Goal: Task Accomplishment & Management: Use online tool/utility

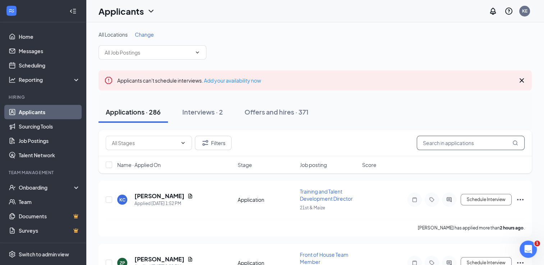
click at [435, 141] on input "text" at bounding box center [471, 143] width 108 height 14
click at [435, 141] on input "b" at bounding box center [471, 143] width 108 height 14
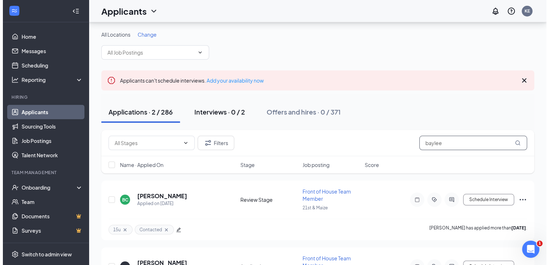
scroll to position [49, 0]
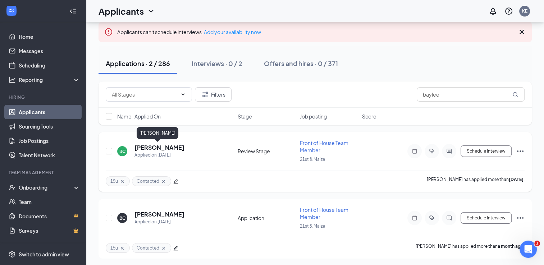
click at [161, 147] on h5 "[PERSON_NAME]" at bounding box center [159, 148] width 50 height 8
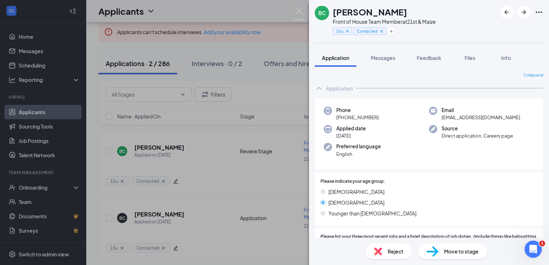
click at [271, 40] on div "BC [PERSON_NAME] Front of House Team Member at 21st & Maize 15u Contacted Appli…" at bounding box center [274, 132] width 549 height 265
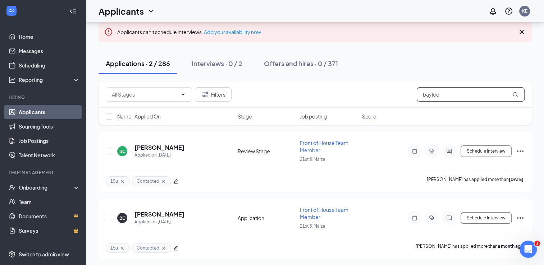
click at [446, 95] on input "baylee" at bounding box center [471, 94] width 108 height 14
type input "b"
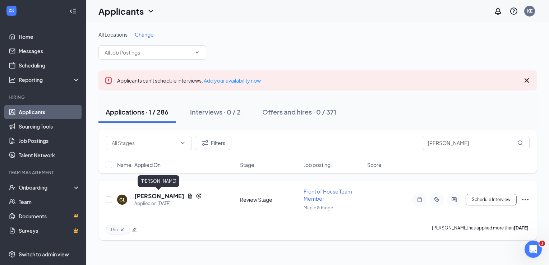
click at [168, 198] on h5 "[PERSON_NAME]" at bounding box center [159, 196] width 50 height 8
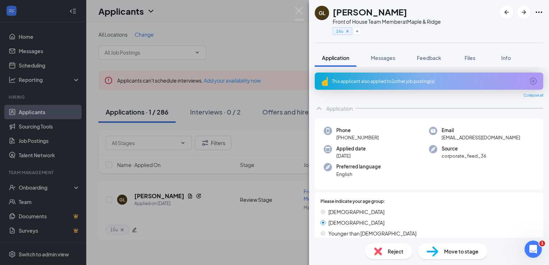
click at [264, 44] on div "GL [PERSON_NAME] Front of House Team Member at [GEOGRAPHIC_DATA] 15u Applicatio…" at bounding box center [274, 132] width 549 height 265
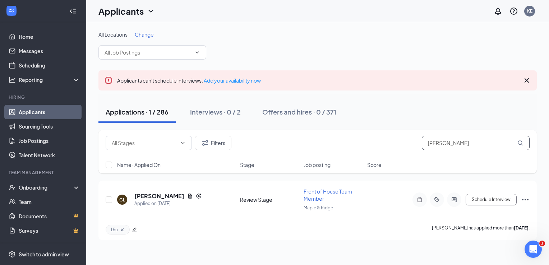
click at [466, 146] on input "[PERSON_NAME]" at bounding box center [476, 143] width 108 height 14
type input "g"
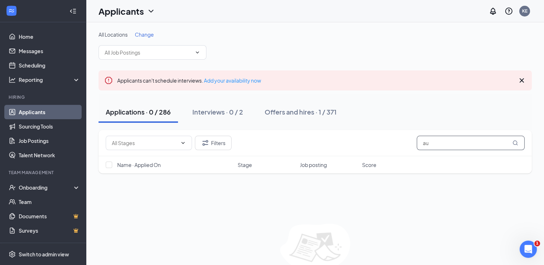
type input "a"
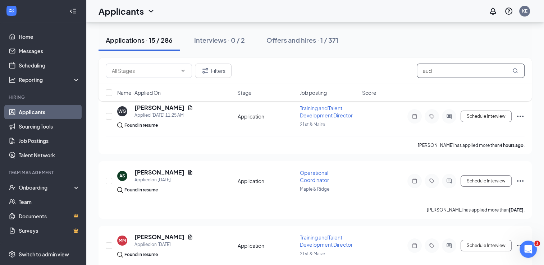
scroll to position [83, 0]
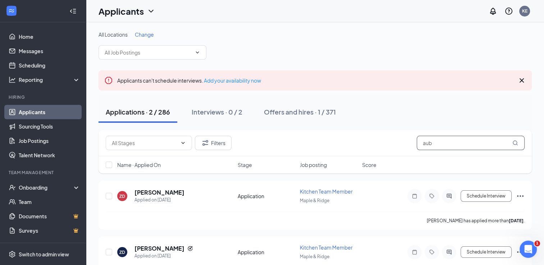
scroll to position [27, 0]
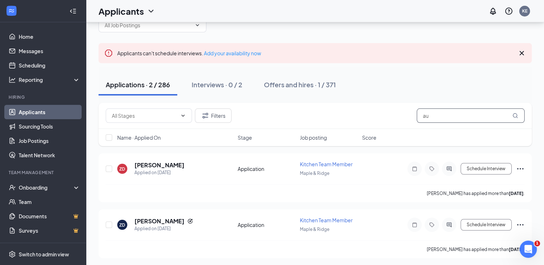
type input "a"
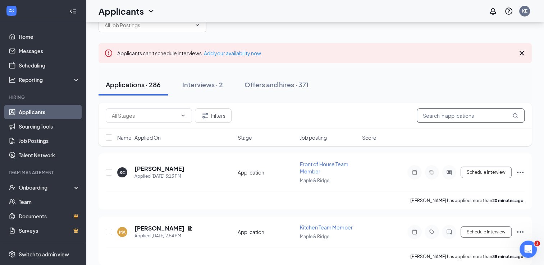
click at [442, 112] on input "text" at bounding box center [471, 116] width 108 height 14
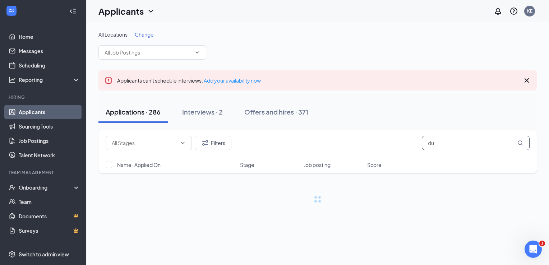
type input "d"
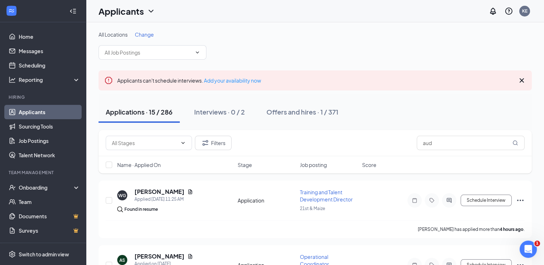
click at [269, 49] on div "All Locations Change" at bounding box center [315, 45] width 433 height 29
click at [453, 146] on input "aud" at bounding box center [471, 143] width 108 height 14
type input "a"
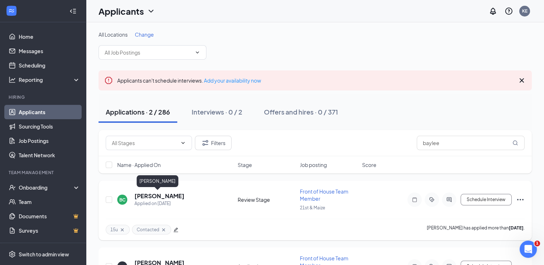
click at [153, 197] on h5 "[PERSON_NAME]" at bounding box center [159, 196] width 50 height 8
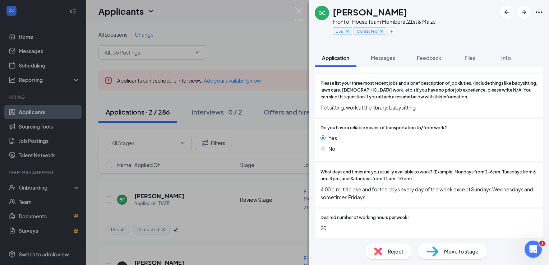
scroll to position [154, 0]
click at [385, 61] on button "Messages" at bounding box center [383, 58] width 39 height 18
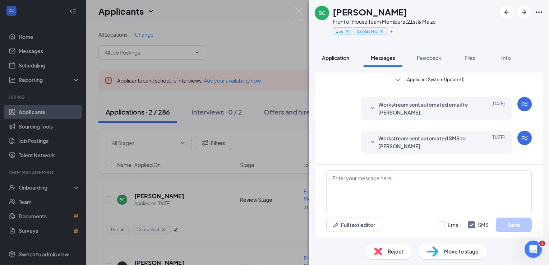
click at [337, 55] on span "Application" at bounding box center [335, 58] width 27 height 6
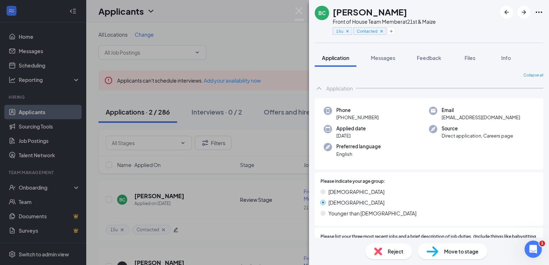
click at [268, 63] on div "BC [PERSON_NAME] Front of House Team Member at 21st & Maize 15u Contacted Appli…" at bounding box center [274, 132] width 549 height 265
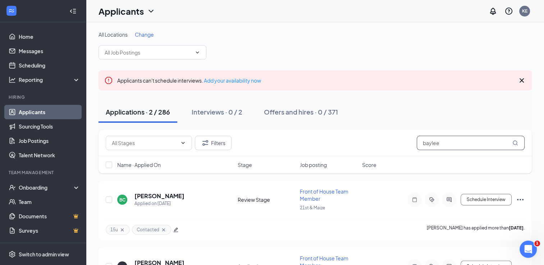
click at [445, 142] on input "baylee" at bounding box center [471, 143] width 108 height 14
type input "b"
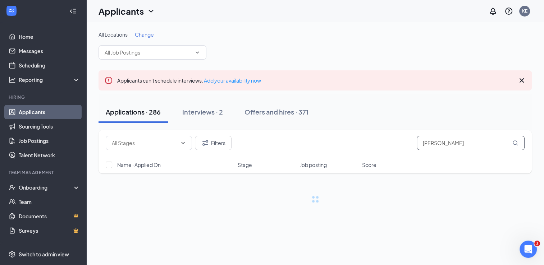
scroll to position [1, 0]
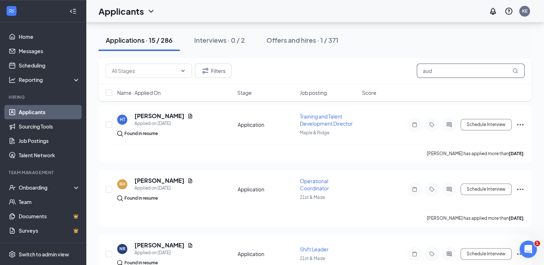
scroll to position [890, 0]
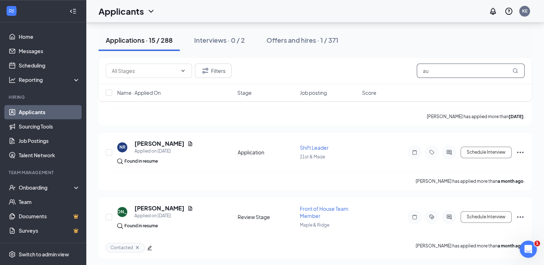
type input "a"
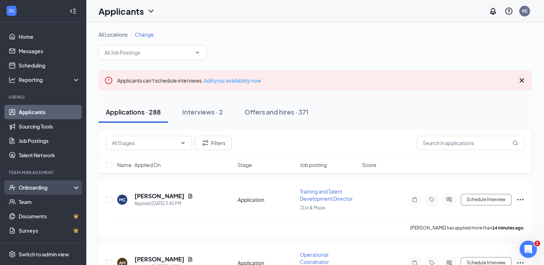
click at [31, 189] on div "Onboarding" at bounding box center [46, 187] width 55 height 7
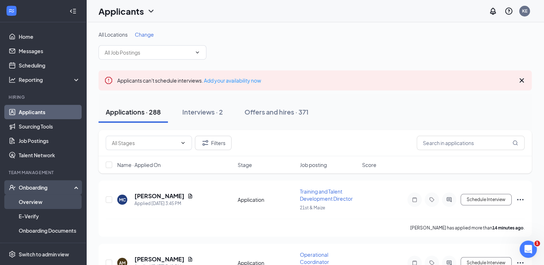
click at [32, 204] on link "Overview" at bounding box center [49, 202] width 61 height 14
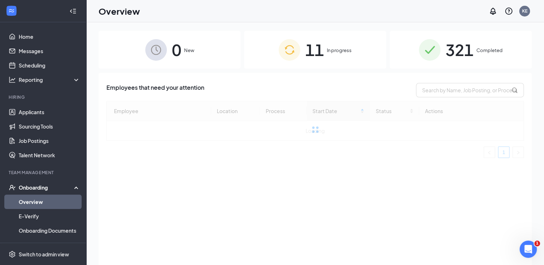
click at [329, 52] on span "In progress" at bounding box center [339, 50] width 25 height 7
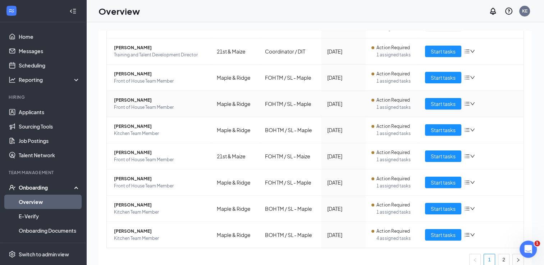
scroll to position [142, 0]
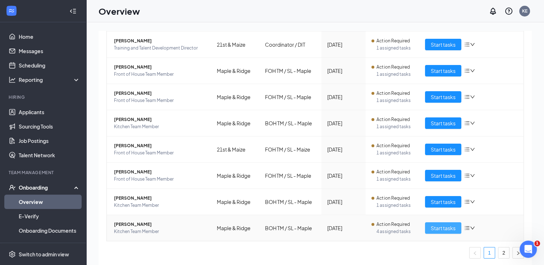
click at [436, 224] on span "Start tasks" at bounding box center [443, 228] width 25 height 8
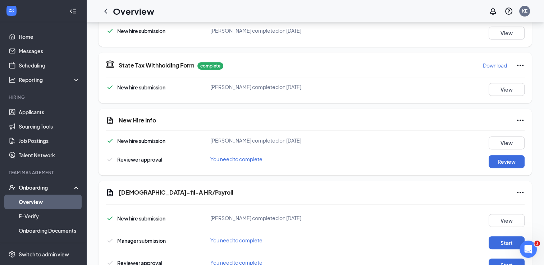
scroll to position [351, 0]
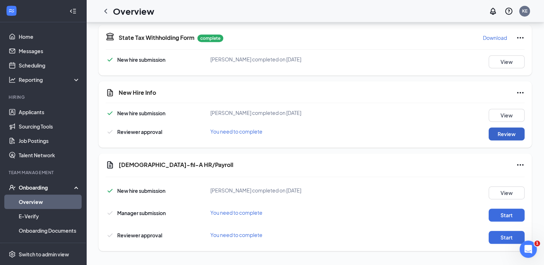
click at [501, 131] on button "Review" at bounding box center [507, 134] width 36 height 13
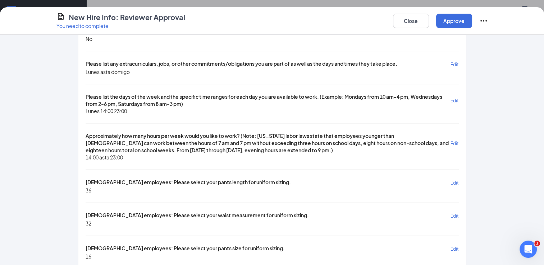
scroll to position [186, 0]
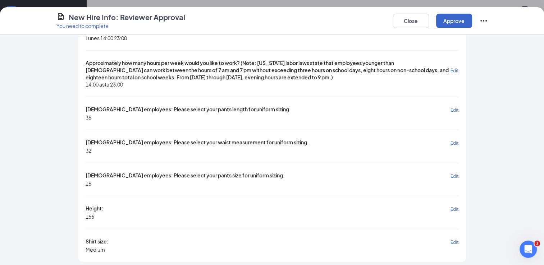
click at [446, 18] on button "Approve" at bounding box center [454, 21] width 36 height 14
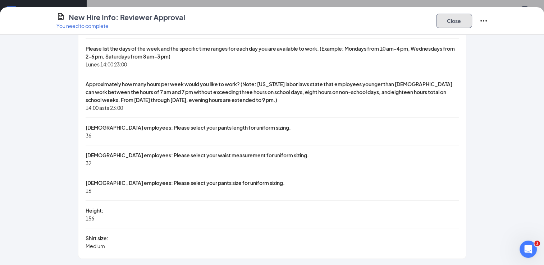
click at [450, 25] on button "Close" at bounding box center [454, 21] width 36 height 14
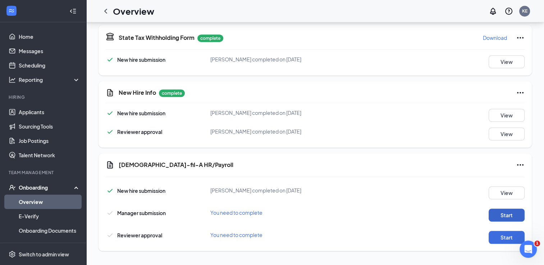
click at [499, 213] on button "Start" at bounding box center [507, 215] width 36 height 13
click at [501, 231] on button "Start" at bounding box center [507, 237] width 36 height 13
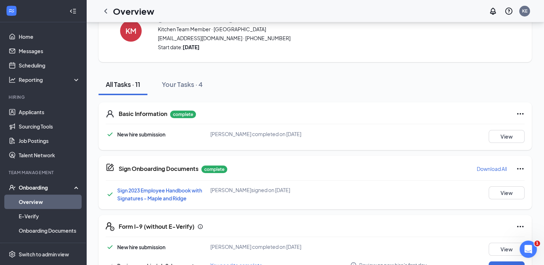
scroll to position [0, 0]
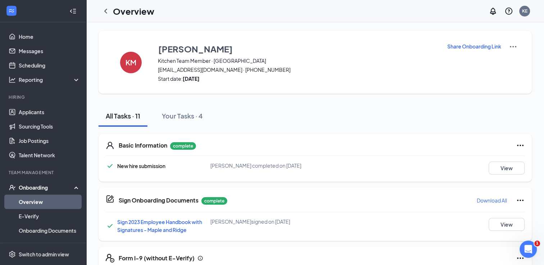
click at [42, 200] on link "Overview" at bounding box center [49, 202] width 61 height 14
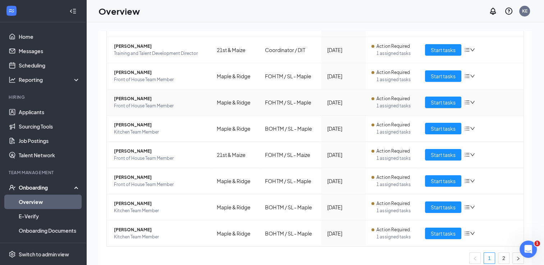
scroll to position [142, 0]
